Goal: Transaction & Acquisition: Book appointment/travel/reservation

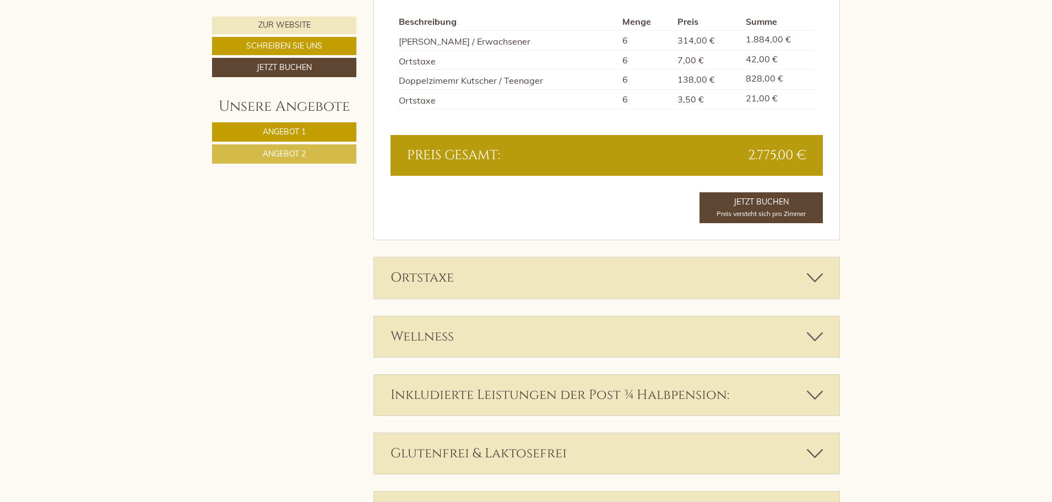
scroll to position [2204, 0]
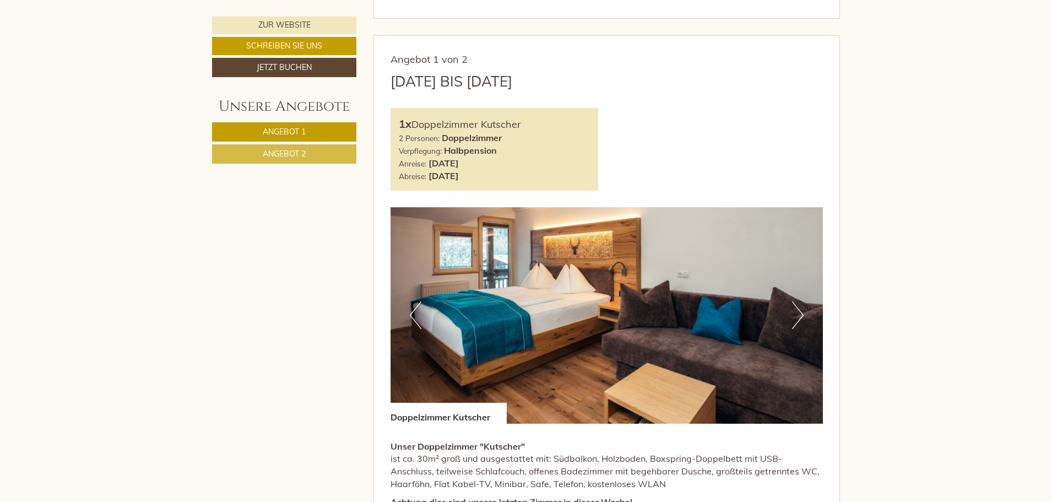
scroll to position [606, 0]
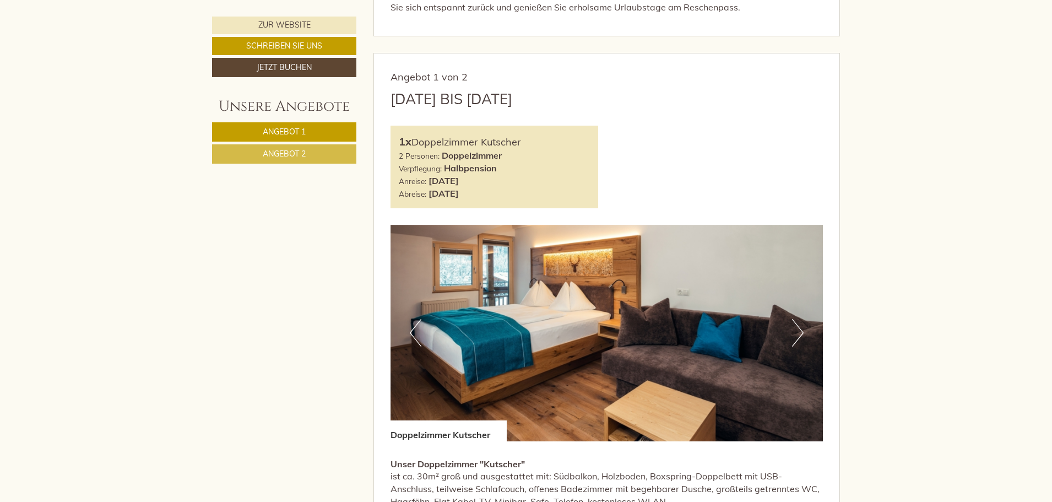
click at [294, 154] on span "Angebot 2" at bounding box center [284, 154] width 43 height 10
